Goal: Task Accomplishment & Management: Use online tool/utility

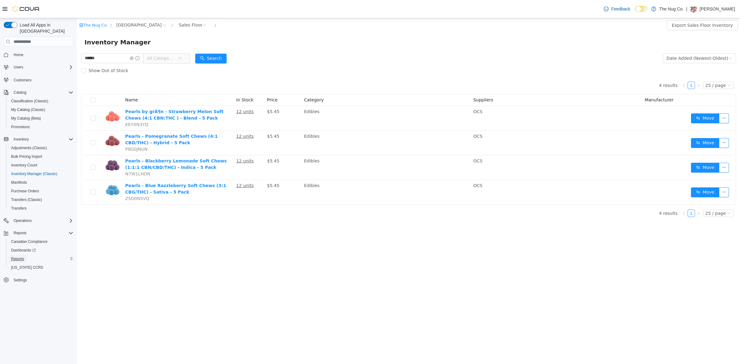
click at [20, 256] on span "Reports" at bounding box center [17, 258] width 13 height 5
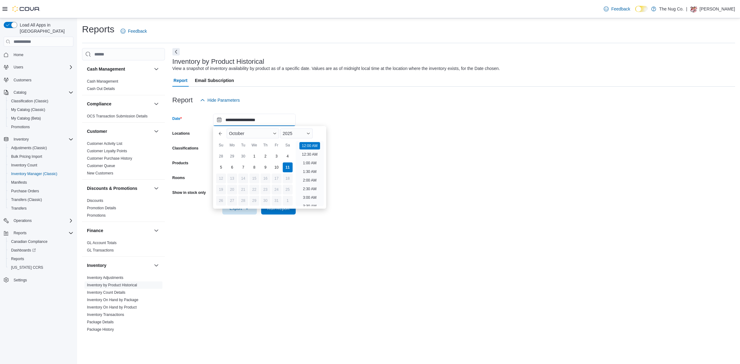
click at [260, 119] on input "**********" at bounding box center [254, 120] width 83 height 12
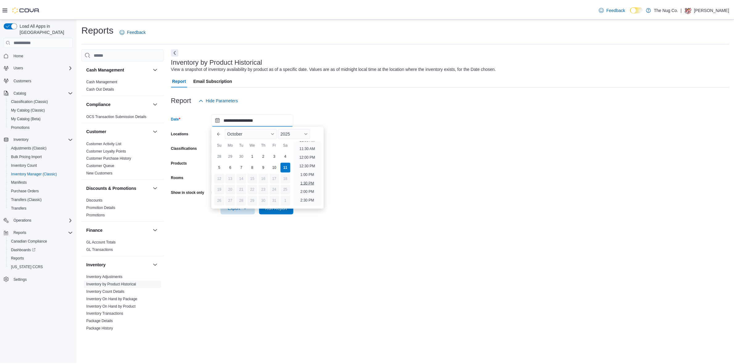
scroll to position [157, 0]
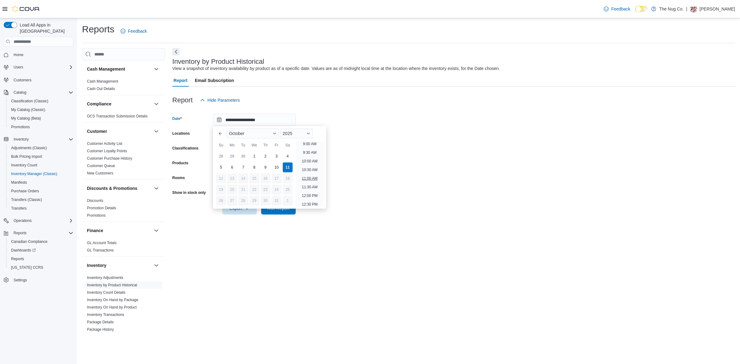
click at [309, 178] on li "11:00 AM" at bounding box center [309, 178] width 21 height 7
type input "**********"
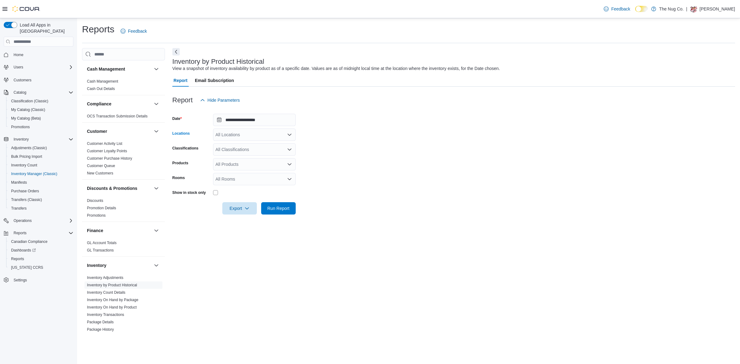
click at [245, 133] on div "All Locations" at bounding box center [254, 135] width 83 height 12
click at [245, 156] on span "[GEOGRAPHIC_DATA]" at bounding box center [248, 154] width 45 height 6
click at [411, 147] on form "**********" at bounding box center [453, 160] width 562 height 108
click at [205, 151] on div "Classifications" at bounding box center [191, 149] width 38 height 12
click at [222, 151] on div "All Classifications" at bounding box center [254, 149] width 83 height 12
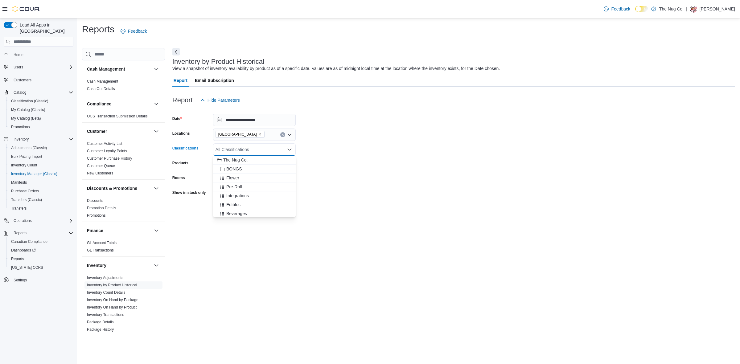
click at [231, 176] on span "Flower" at bounding box center [232, 178] width 13 height 6
click at [231, 176] on span "Pre-Roll" at bounding box center [234, 178] width 16 height 6
click at [232, 184] on span "Edibles" at bounding box center [233, 187] width 14 height 6
click at [233, 195] on span "Beverages" at bounding box center [236, 196] width 21 height 6
click at [233, 196] on span "Capsules" at bounding box center [235, 196] width 18 height 6
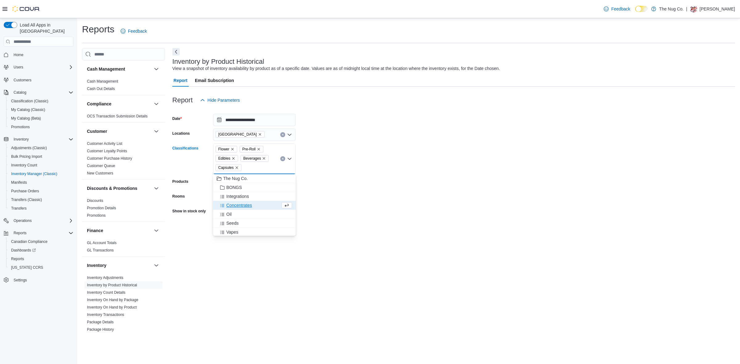
click at [233, 207] on span "Concentrates" at bounding box center [239, 205] width 26 height 6
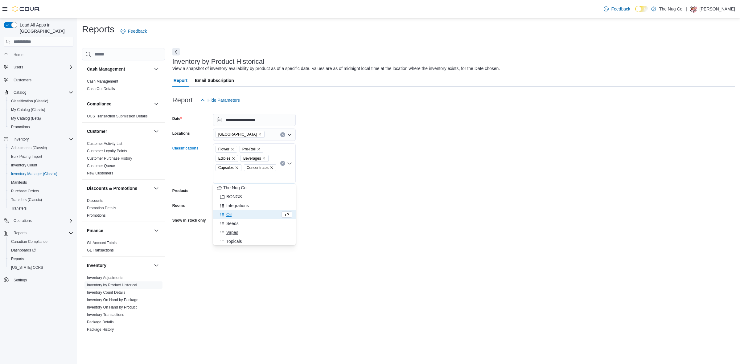
click at [231, 231] on span "Vapes" at bounding box center [232, 232] width 12 height 6
click at [228, 216] on span "Oil" at bounding box center [228, 214] width 5 height 6
click at [231, 222] on span "Topicals" at bounding box center [234, 223] width 16 height 6
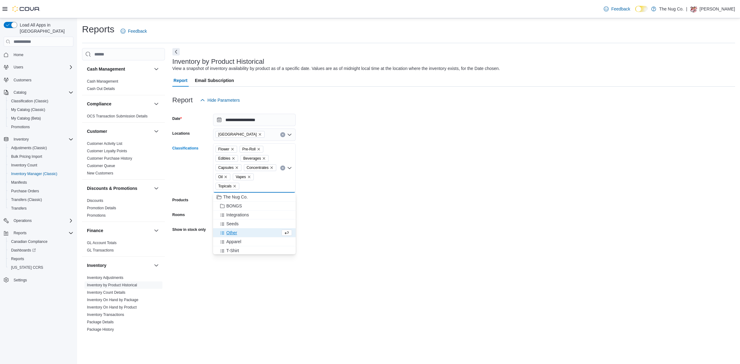
click at [352, 181] on form "**********" at bounding box center [453, 178] width 562 height 145
click at [203, 171] on div "Classifications" at bounding box center [191, 167] width 38 height 49
click at [239, 215] on div "All Rooms" at bounding box center [254, 216] width 83 height 12
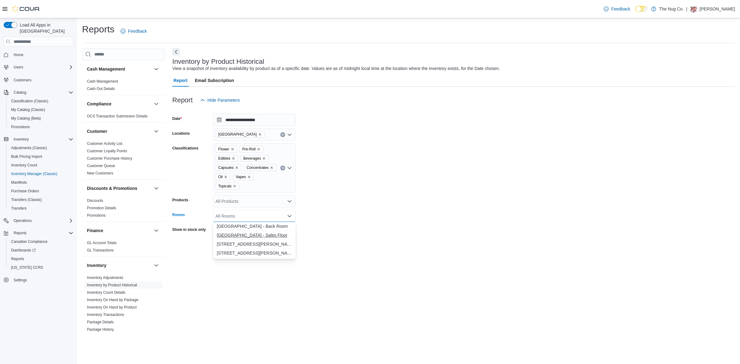
click at [245, 235] on span "1213 Dundas Street West - Sales Floor" at bounding box center [254, 235] width 75 height 6
click at [360, 201] on form "**********" at bounding box center [453, 178] width 562 height 145
click at [216, 227] on div at bounding box center [254, 230] width 83 height 10
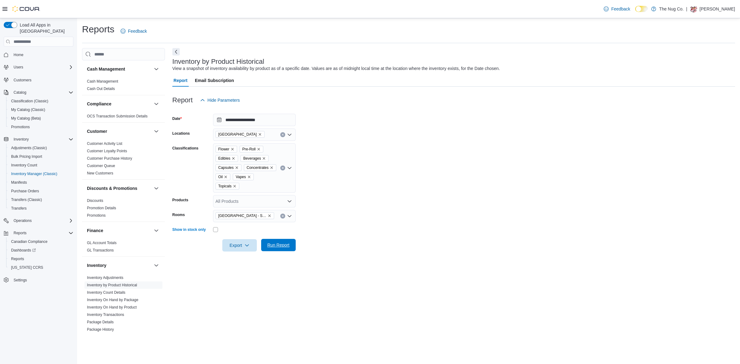
click at [275, 242] on span "Run Report" at bounding box center [278, 245] width 22 height 6
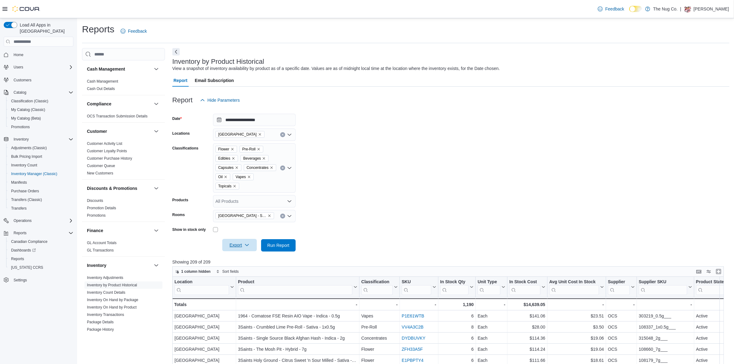
click at [233, 244] on span "Export" at bounding box center [239, 245] width 27 height 12
click at [236, 258] on span "Export to Excel" at bounding box center [241, 257] width 28 height 5
click at [281, 215] on button "Clear input" at bounding box center [282, 216] width 5 height 5
drag, startPoint x: 431, startPoint y: 182, endPoint x: 426, endPoint y: 182, distance: 4.3
click at [431, 182] on form "**********" at bounding box center [450, 178] width 557 height 145
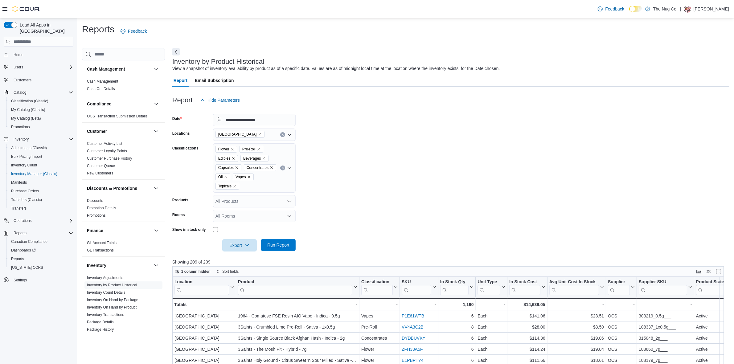
click at [275, 246] on span "Run Report" at bounding box center [278, 245] width 22 height 6
click at [231, 243] on span "Export" at bounding box center [239, 245] width 27 height 12
click at [234, 257] on span "Export to Excel" at bounding box center [241, 257] width 28 height 5
click at [368, 35] on div "Reports Feedback" at bounding box center [405, 31] width 647 height 16
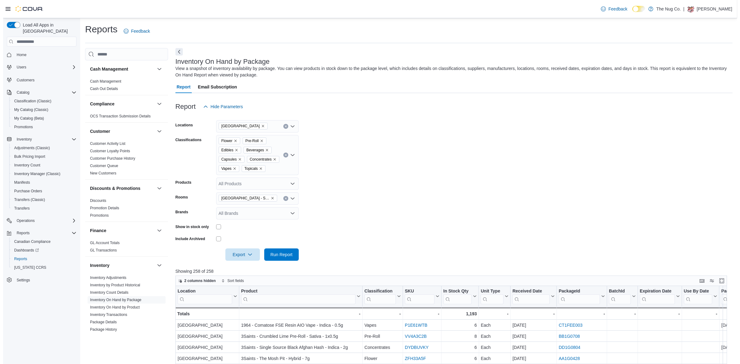
scroll to position [77, 0]
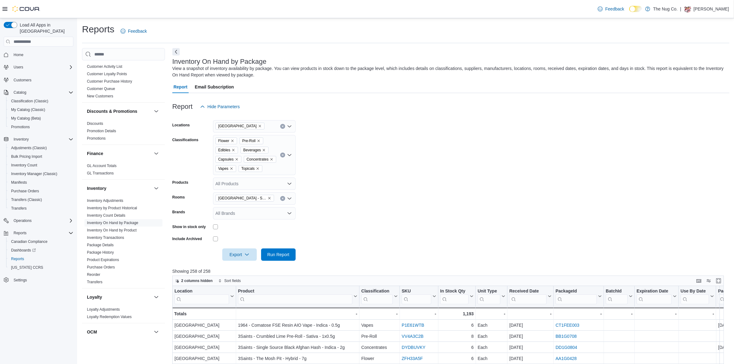
click at [372, 221] on form "Locations 1213 Dundas Street West Classifications Flower Pre-Roll Edibles Bever…" at bounding box center [450, 187] width 557 height 148
click at [115, 203] on span "Inventory Adjustments" at bounding box center [105, 200] width 36 height 5
click at [116, 206] on link "Inventory by Product Historical" at bounding box center [112, 208] width 50 height 4
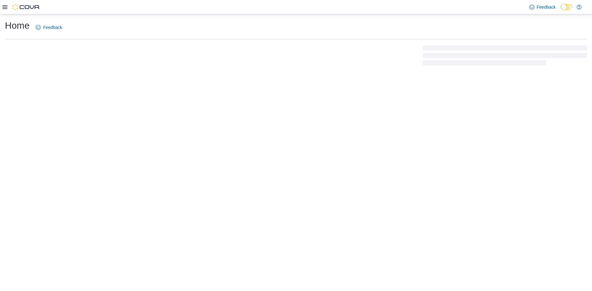
click at [228, 99] on div "Home Feedback" at bounding box center [296, 152] width 592 height 277
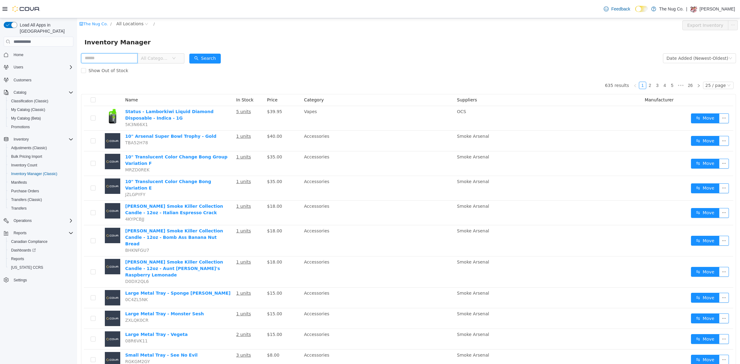
drag, startPoint x: 567, startPoint y: 34, endPoint x: 100, endPoint y: 59, distance: 468.2
click at [100, 59] on input "text" at bounding box center [109, 58] width 56 height 10
click at [112, 55] on input "text" at bounding box center [109, 58] width 56 height 10
type input "********"
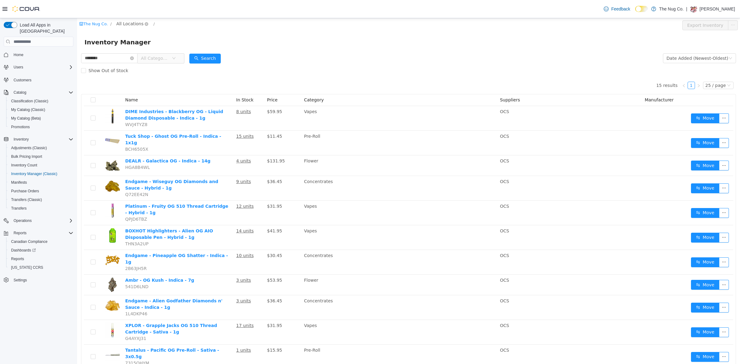
click at [126, 22] on span "All Locations" at bounding box center [129, 23] width 27 height 7
click at [141, 56] on span "[GEOGRAPHIC_DATA]" at bounding box center [151, 57] width 45 height 5
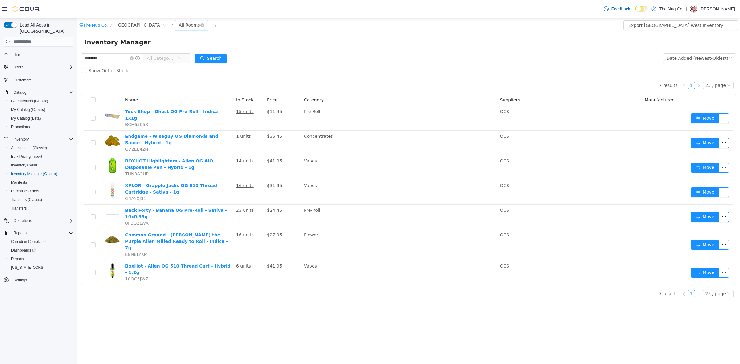
click at [187, 24] on div "All Rooms" at bounding box center [189, 24] width 21 height 9
click at [193, 47] on li "Sales Floor" at bounding box center [195, 48] width 37 height 10
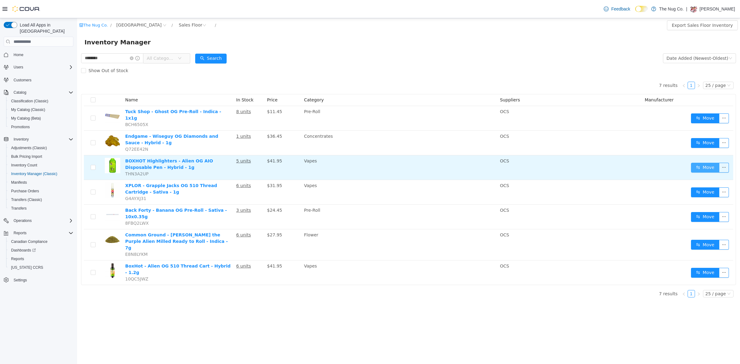
drag, startPoint x: 705, startPoint y: 169, endPoint x: 705, endPoint y: 166, distance: 3.4
click at [705, 168] on td "Move" at bounding box center [710, 167] width 45 height 25
click at [705, 165] on button "Move" at bounding box center [705, 168] width 28 height 10
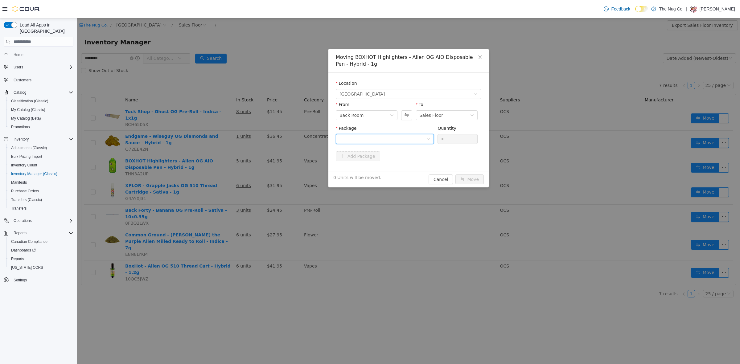
click at [377, 137] on div at bounding box center [382, 138] width 87 height 9
drag, startPoint x: 378, startPoint y: 161, endPoint x: 406, endPoint y: 161, distance: 28.0
click at [379, 162] on li "ME250011208 Quantity : 9 Units" at bounding box center [385, 164] width 98 height 17
click at [446, 141] on input "*" at bounding box center [457, 138] width 39 height 9
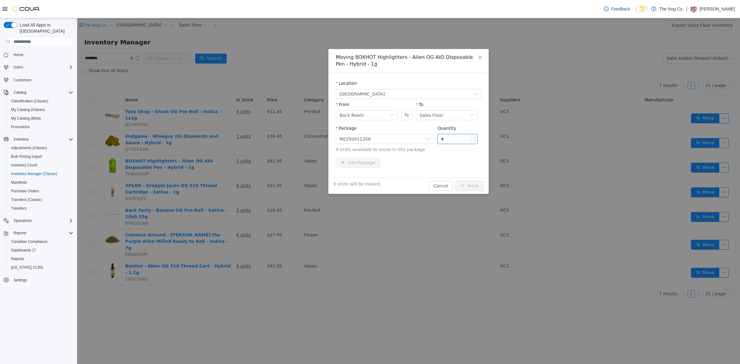
click at [446, 141] on input "*" at bounding box center [457, 138] width 39 height 9
type input "*"
click at [476, 186] on button "Move" at bounding box center [469, 186] width 28 height 10
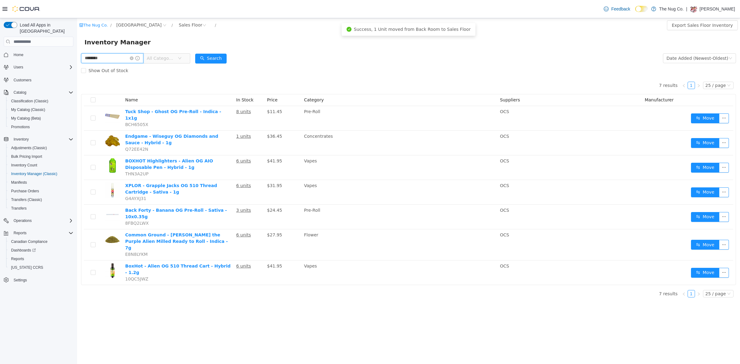
drag, startPoint x: 100, startPoint y: 58, endPoint x: 61, endPoint y: 61, distance: 39.5
click at [77, 61] on html "The Nug Co. / [STREET_ADDRESS] / Sales Floor / Export Sales Floor Inventory Inv…" at bounding box center [408, 191] width 663 height 346
type input "*******"
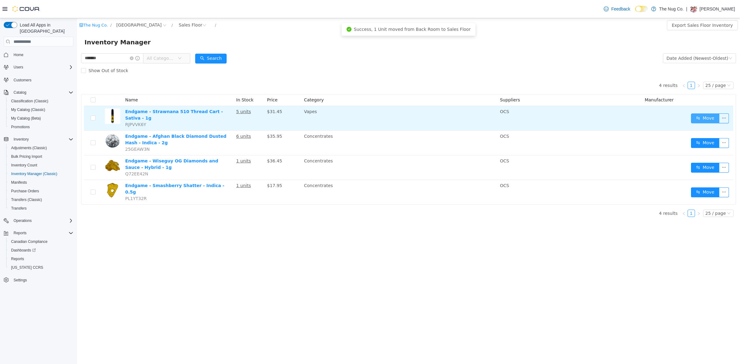
click at [703, 115] on button "Move" at bounding box center [705, 118] width 28 height 10
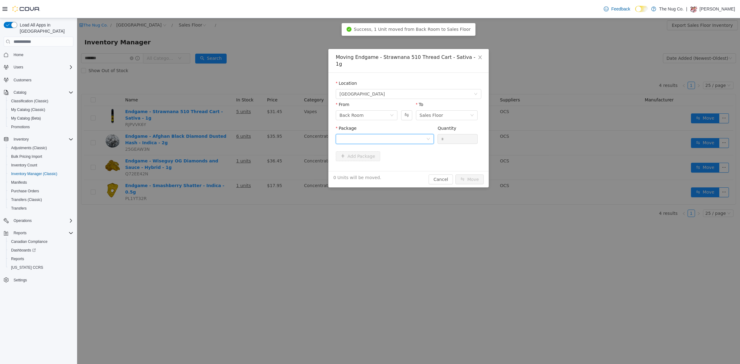
click at [372, 134] on div at bounding box center [382, 138] width 87 height 9
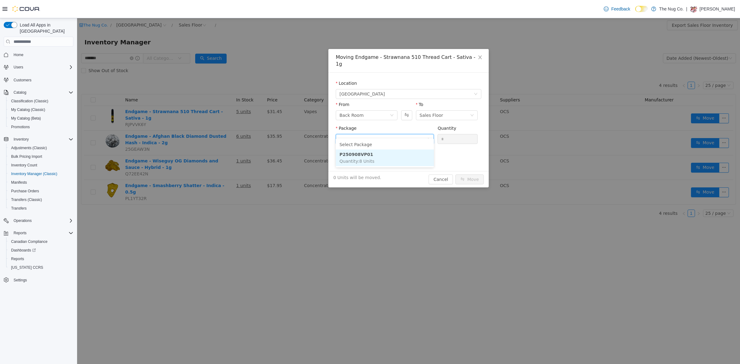
click at [365, 155] on strong "P250908VP01" at bounding box center [356, 154] width 34 height 5
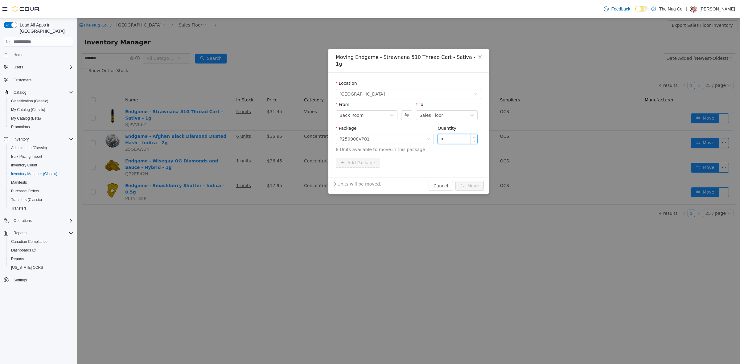
click at [454, 134] on input "*" at bounding box center [457, 138] width 39 height 9
type input "*"
click at [467, 181] on button "Move" at bounding box center [469, 186] width 28 height 10
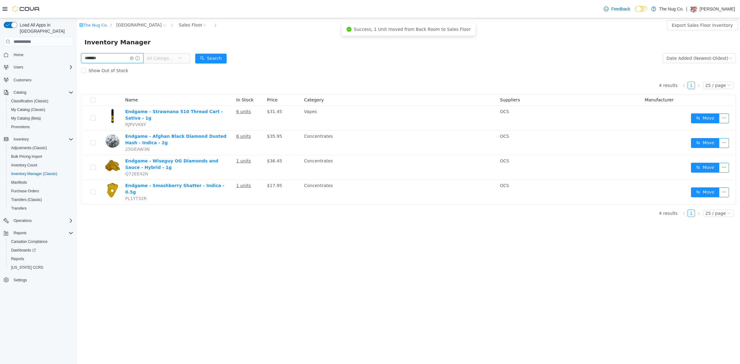
click at [112, 56] on input "*******" at bounding box center [112, 58] width 62 height 10
type input "**********"
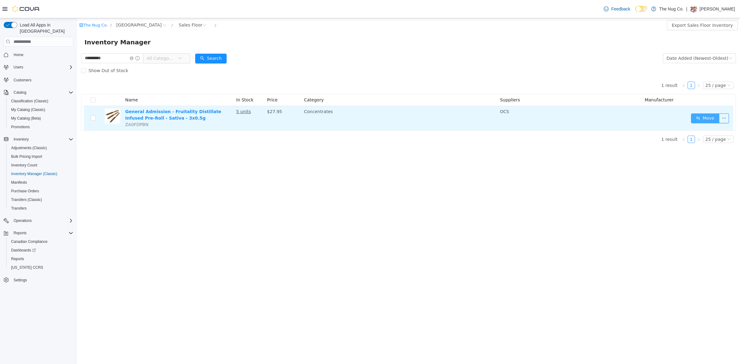
click at [700, 120] on button "Move" at bounding box center [705, 118] width 28 height 10
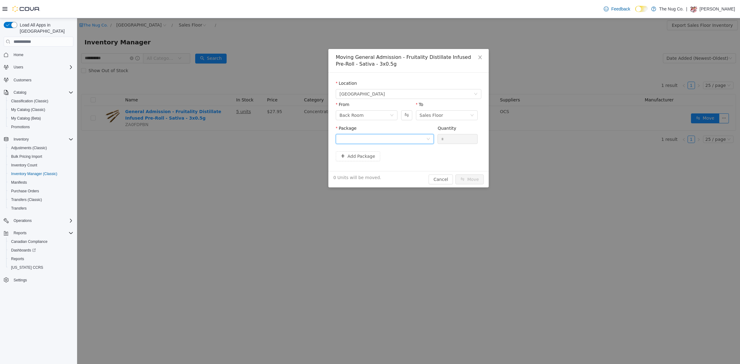
click at [387, 136] on div at bounding box center [382, 138] width 87 height 9
drag, startPoint x: 364, startPoint y: 163, endPoint x: 356, endPoint y: 161, distance: 8.3
click at [356, 161] on strong "25070000832" at bounding box center [355, 161] width 33 height 5
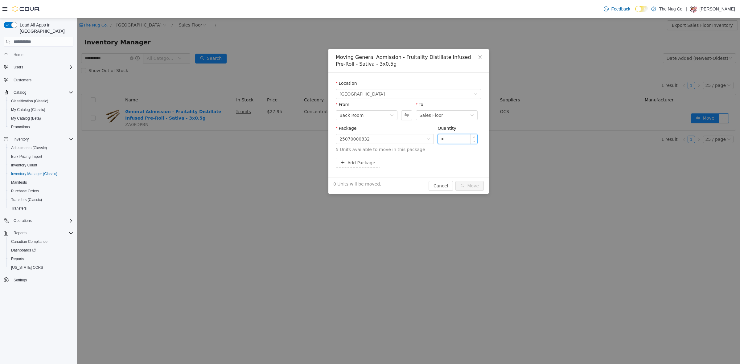
click at [438, 137] on input "*" at bounding box center [457, 138] width 39 height 9
type input "*"
click at [468, 184] on button "Move" at bounding box center [469, 186] width 28 height 10
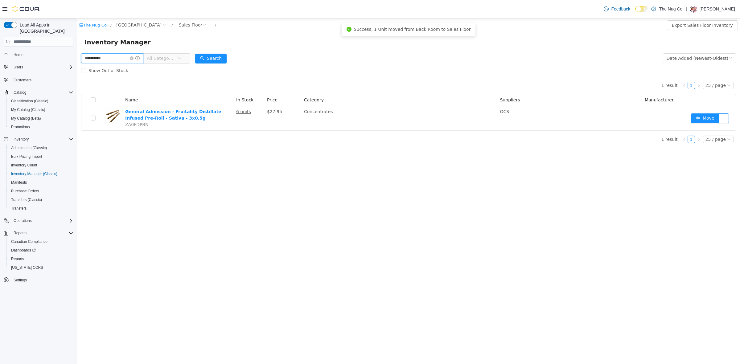
click at [105, 56] on input "**********" at bounding box center [112, 58] width 62 height 10
type input "*********"
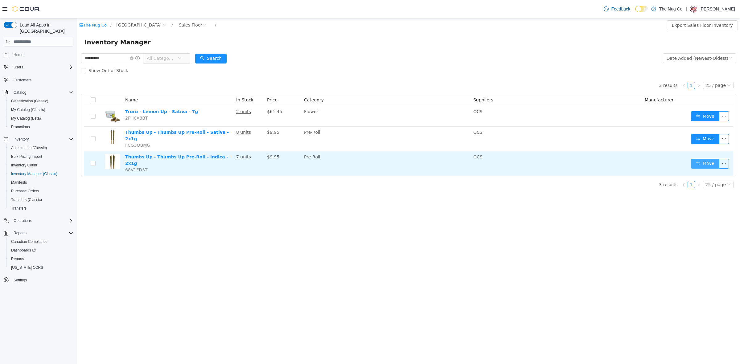
click at [703, 159] on button "Move" at bounding box center [705, 164] width 28 height 10
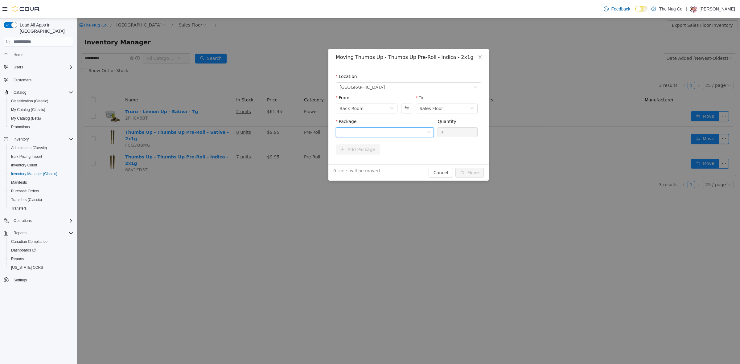
click at [358, 131] on div at bounding box center [382, 132] width 87 height 9
click at [359, 156] on strong "H248FOG-PR1" at bounding box center [356, 154] width 34 height 5
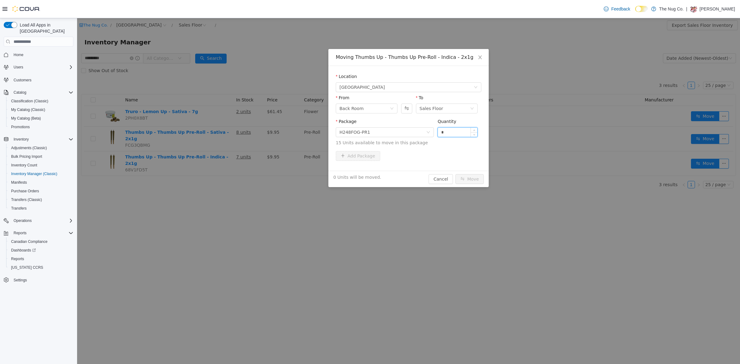
click at [446, 130] on input "*" at bounding box center [457, 132] width 39 height 9
type input "*"
click at [466, 177] on button "Move" at bounding box center [469, 179] width 28 height 10
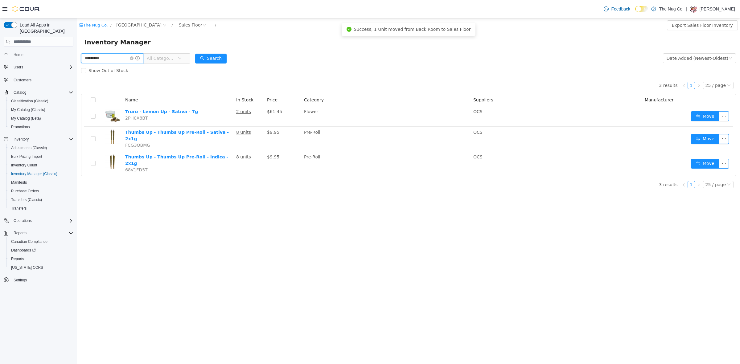
click at [104, 60] on input "*********" at bounding box center [112, 58] width 62 height 10
type input "**********"
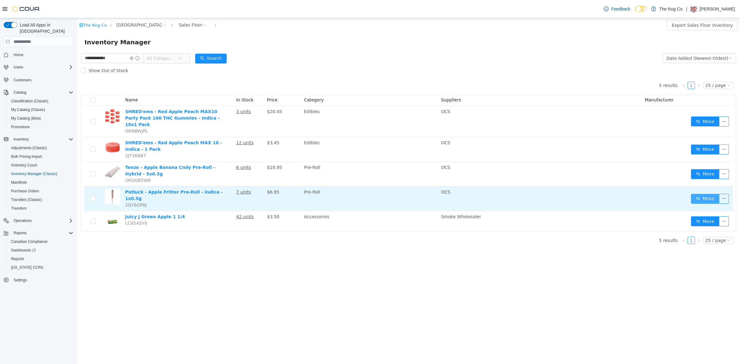
click at [699, 194] on button "Move" at bounding box center [705, 199] width 28 height 10
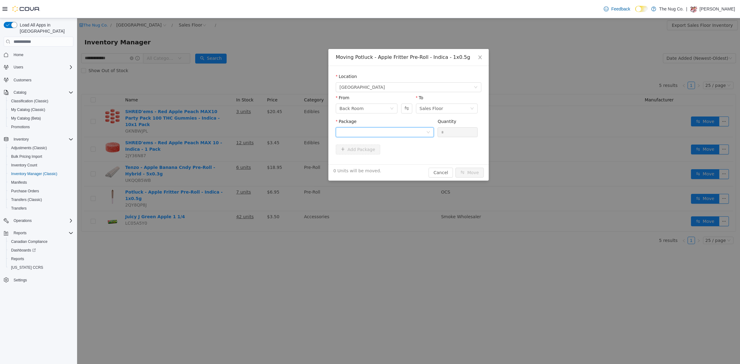
click at [368, 132] on div at bounding box center [382, 132] width 87 height 9
click at [370, 155] on li "APF1625 Quantity : 19 Units" at bounding box center [385, 157] width 98 height 17
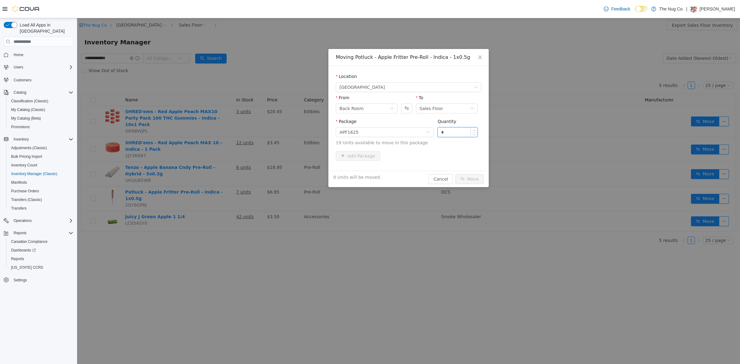
click at [449, 130] on input "*" at bounding box center [457, 132] width 39 height 9
type input "*"
click at [474, 181] on button "Move" at bounding box center [469, 179] width 28 height 10
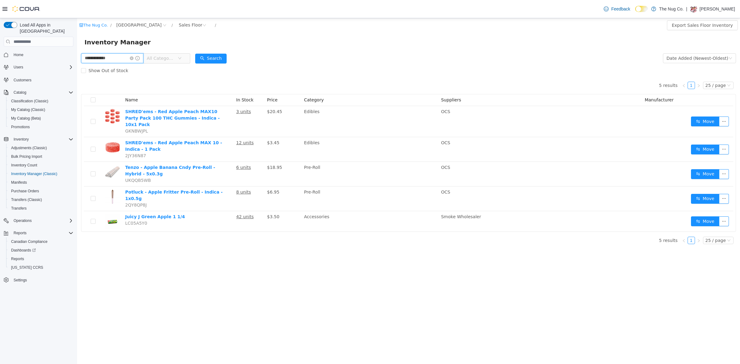
drag, startPoint x: 124, startPoint y: 60, endPoint x: 52, endPoint y: 60, distance: 72.1
click at [77, 60] on html "**********" at bounding box center [408, 191] width 663 height 346
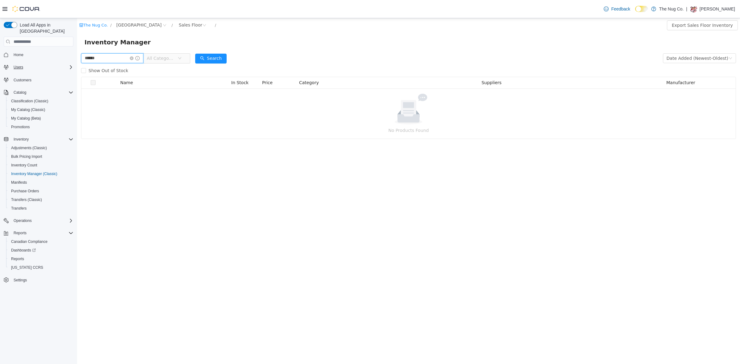
type input "******"
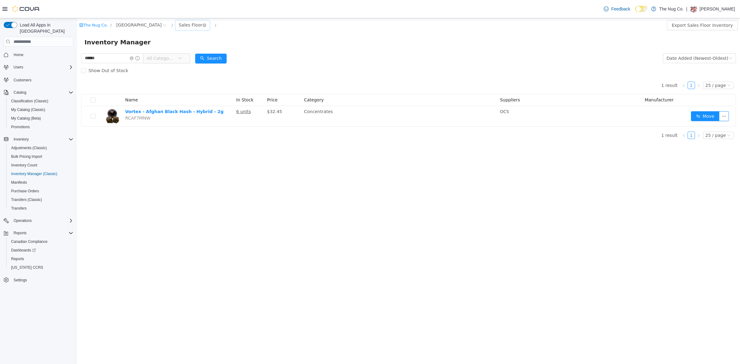
click at [194, 24] on div "Sales Floor" at bounding box center [191, 24] width 24 height 9
click at [194, 55] on li "Back Room" at bounding box center [195, 57] width 37 height 10
click at [184, 24] on div "Back Room" at bounding box center [191, 24] width 24 height 9
click at [192, 45] on li "Sales Floor" at bounding box center [195, 48] width 37 height 10
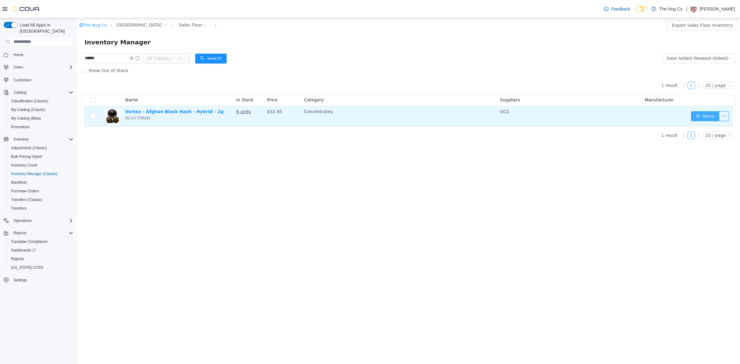
click at [697, 117] on button "Move" at bounding box center [705, 116] width 28 height 10
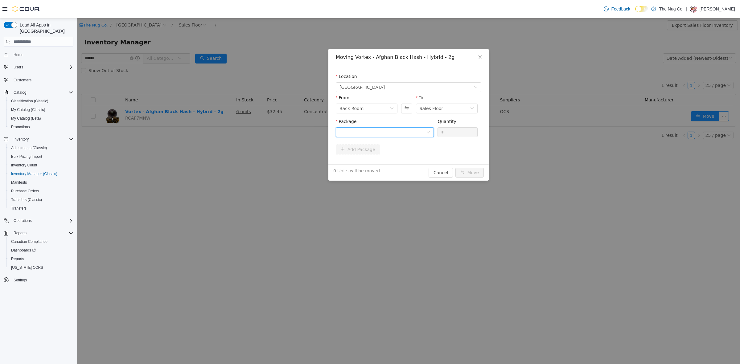
click at [384, 132] on div at bounding box center [382, 132] width 87 height 9
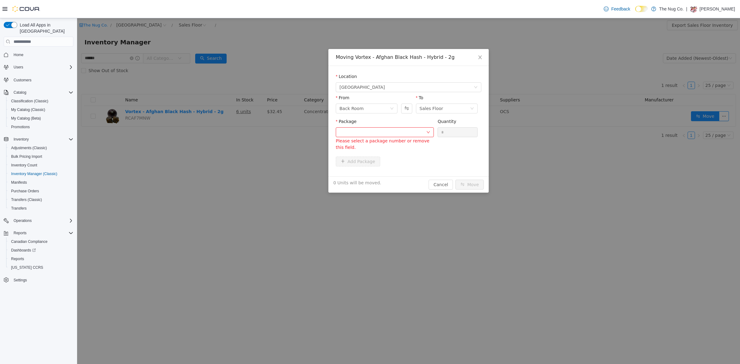
click at [310, 64] on div "Moving Vortex - Afghan Black Hash - Hybrid - 2g Location [STREET_ADDRESS] From …" at bounding box center [408, 191] width 663 height 346
